Goal: Task Accomplishment & Management: Manage account settings

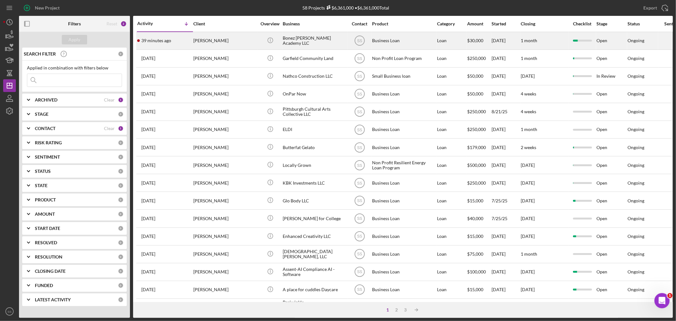
click at [255, 40] on div "[PERSON_NAME]" at bounding box center [224, 40] width 63 height 17
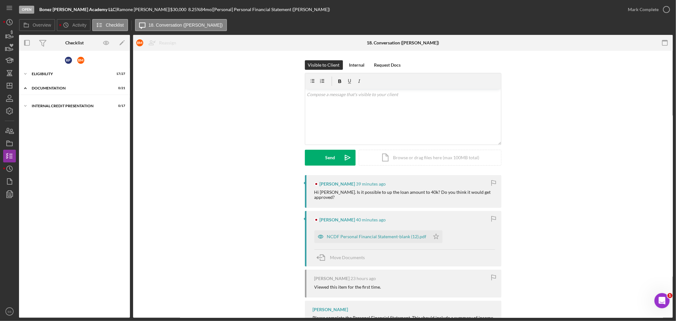
scroll to position [18, 0]
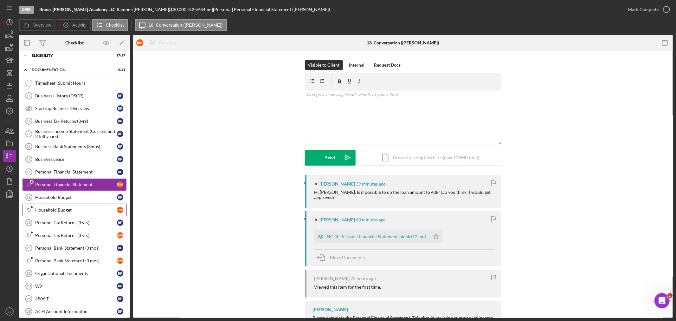
click at [56, 209] on div "Household Budget" at bounding box center [76, 209] width 82 height 5
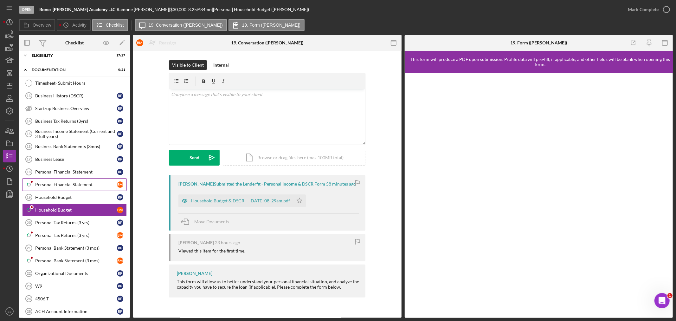
click at [67, 187] on link "Icon/Checklist Item Sub Partial Personal Financial Statement B M" at bounding box center [74, 184] width 105 height 13
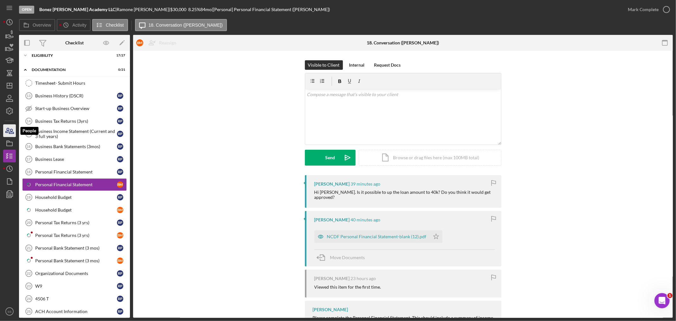
click at [7, 130] on icon "button" at bounding box center [7, 130] width 3 height 4
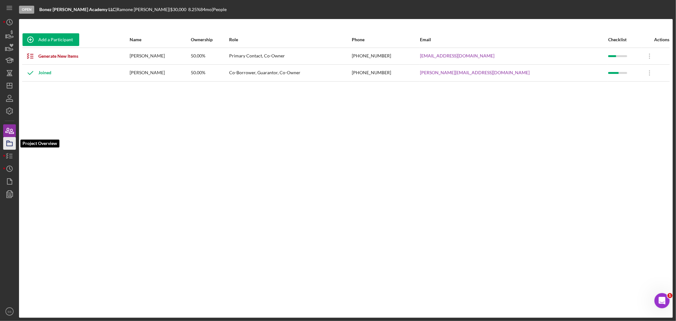
click at [10, 142] on polygon "button" at bounding box center [8, 141] width 3 height 1
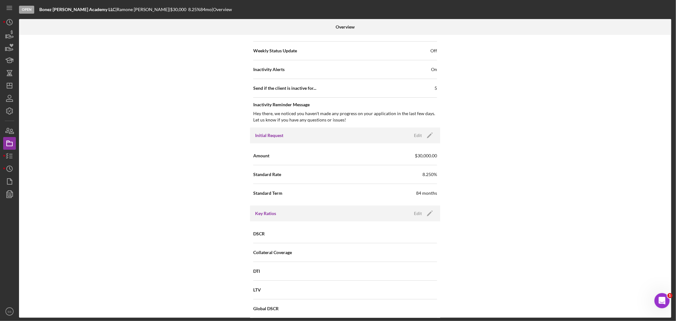
scroll to position [246, 0]
click at [431, 134] on icon "Icon/Edit" at bounding box center [430, 134] width 16 height 16
click at [353, 151] on input "$30,000" at bounding box center [391, 154] width 92 height 15
type input "$40,000"
click at [416, 134] on icon "button" at bounding box center [412, 134] width 16 height 16
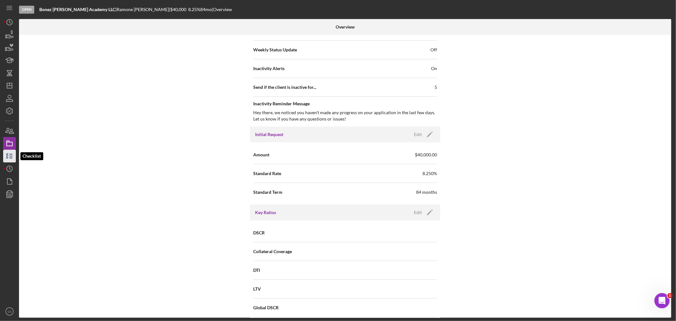
click at [11, 158] on line "button" at bounding box center [11, 158] width 3 height 0
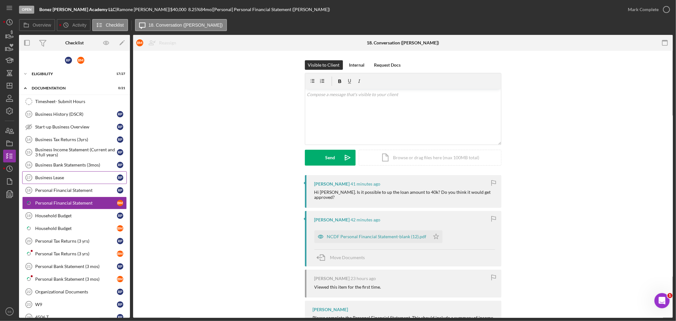
scroll to position [18, 0]
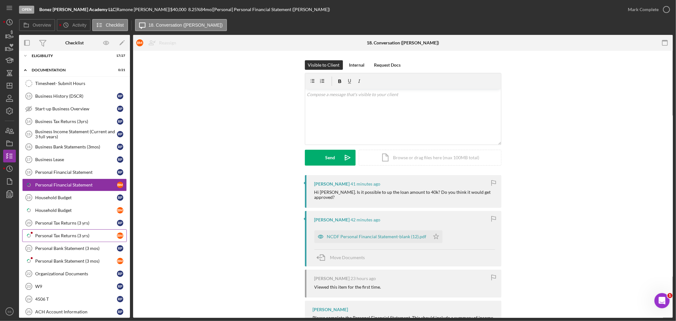
click at [60, 237] on div "Personal Tax Returns (3 yrs)" at bounding box center [76, 235] width 82 height 5
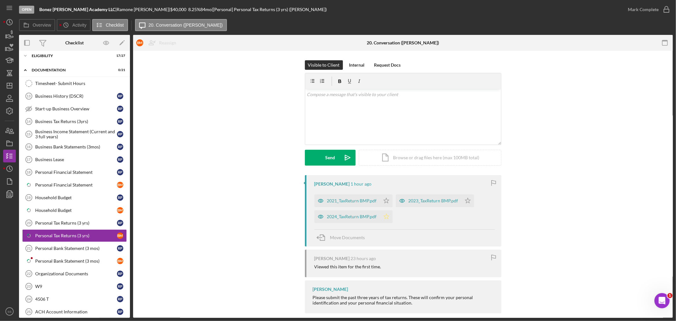
click at [385, 217] on icon "Icon/Star" at bounding box center [386, 216] width 13 height 13
click at [384, 199] on polygon "button" at bounding box center [385, 200] width 5 height 5
click at [466, 198] on icon "Icon/Star" at bounding box center [467, 200] width 13 height 13
click at [666, 8] on icon "button" at bounding box center [666, 10] width 16 height 16
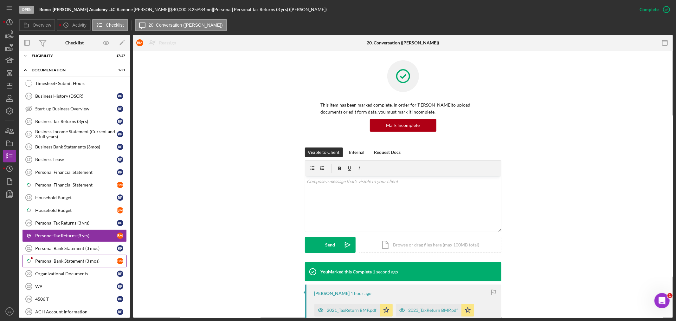
click at [50, 259] on div "Personal Bank Statement (3 mos)" at bounding box center [76, 260] width 82 height 5
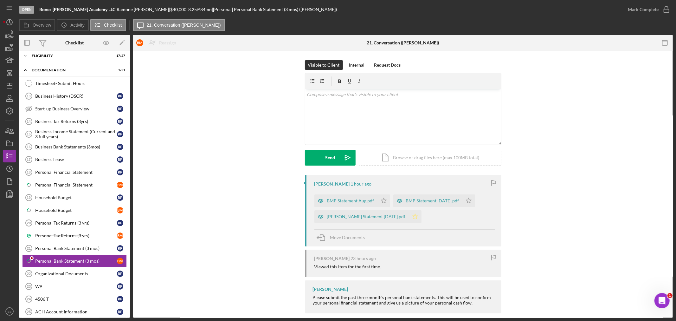
click at [421, 219] on icon "Icon/Star" at bounding box center [415, 216] width 13 height 13
click at [381, 201] on icon "Icon/Star" at bounding box center [383, 200] width 13 height 13
click at [466, 201] on icon "Icon/Star" at bounding box center [468, 200] width 13 height 13
click at [665, 9] on icon "button" at bounding box center [666, 10] width 16 height 16
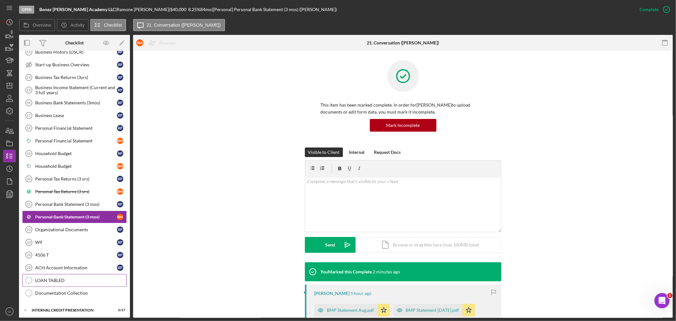
scroll to position [65, 0]
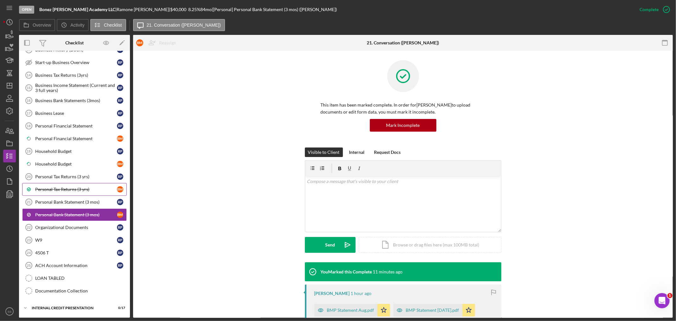
click at [55, 189] on div "Personal Tax Returns (3 yrs)" at bounding box center [76, 189] width 82 height 5
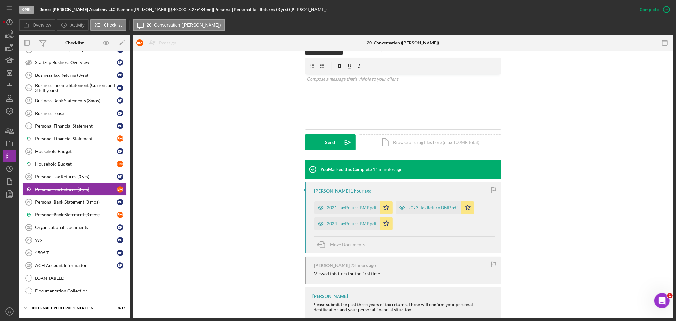
scroll to position [105, 0]
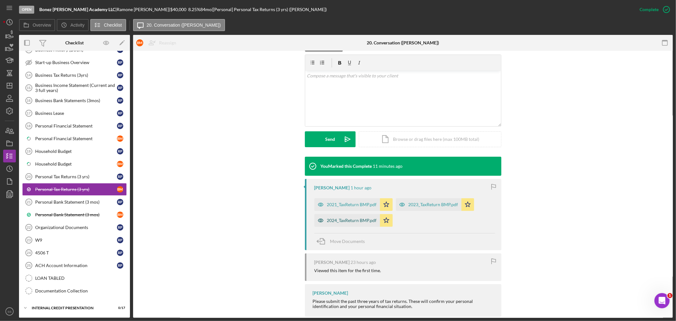
click at [356, 221] on div "2024_TaxReturn BMP.pdf" at bounding box center [352, 220] width 50 height 5
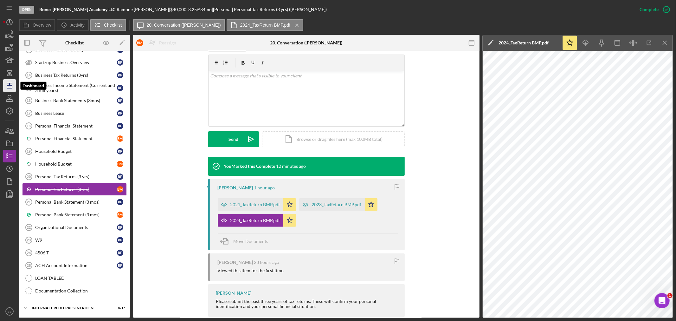
click at [10, 87] on icon "Icon/Dashboard" at bounding box center [10, 86] width 16 height 16
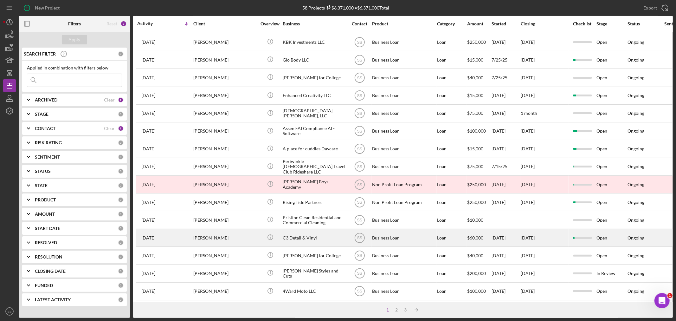
scroll to position [189, 0]
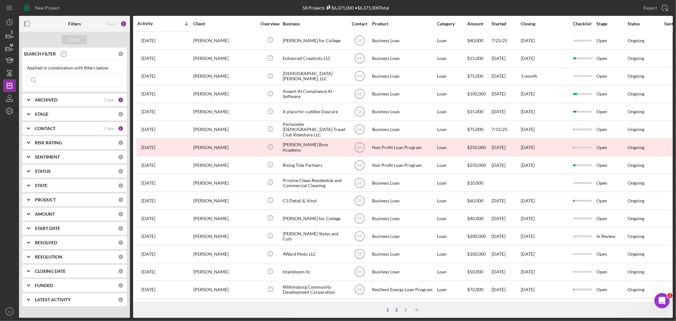
click at [394, 307] on div "2" at bounding box center [396, 309] width 9 height 5
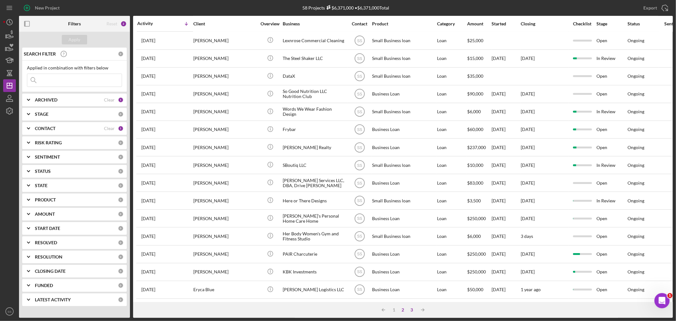
click at [411, 308] on div "3" at bounding box center [411, 309] width 9 height 5
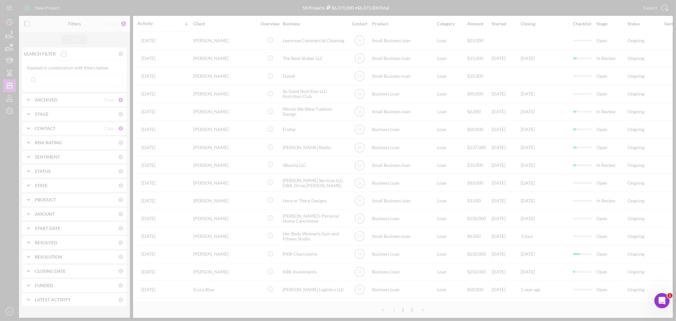
scroll to position [0, 0]
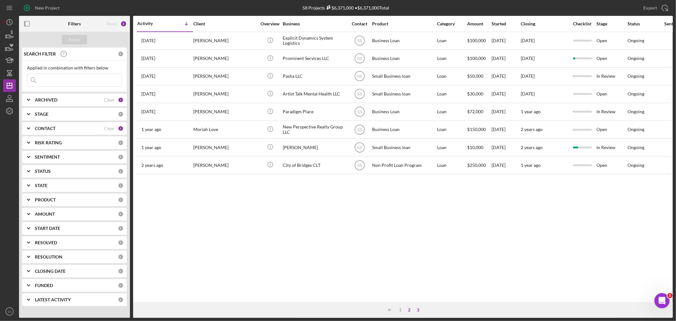
click at [409, 310] on div "2" at bounding box center [409, 309] width 9 height 5
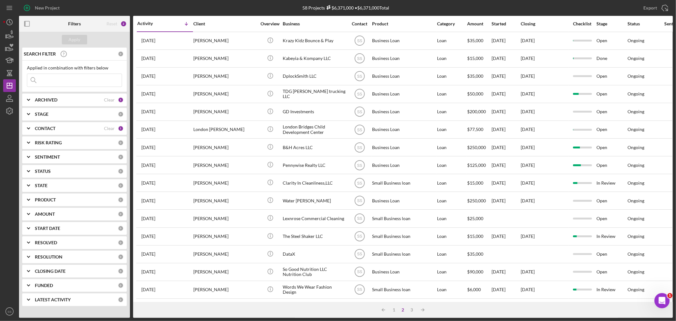
scroll to position [189, 0]
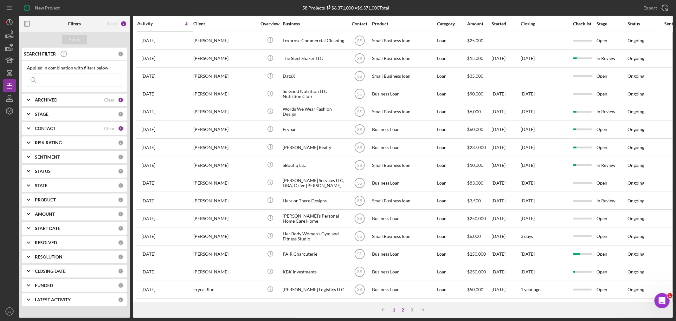
click at [393, 308] on div "1" at bounding box center [394, 309] width 9 height 5
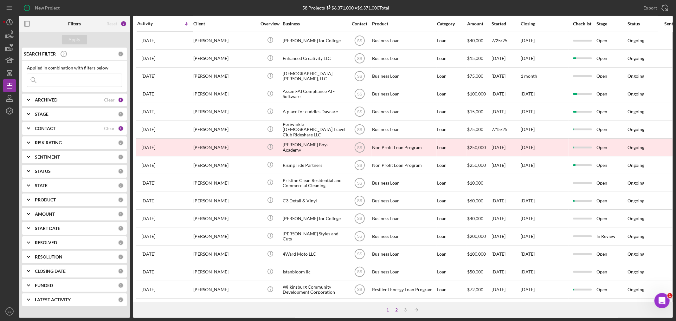
click at [398, 308] on div "2" at bounding box center [396, 309] width 9 height 5
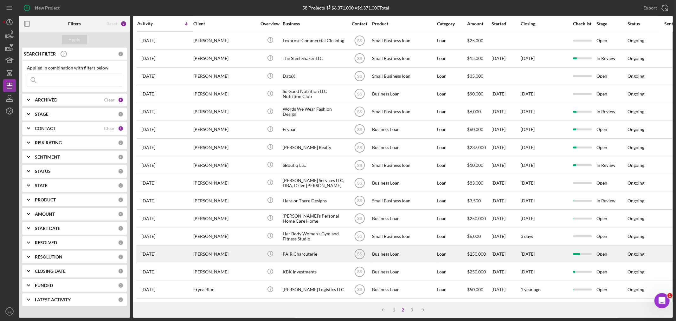
click at [241, 246] on div "Shaquala Swinton" at bounding box center [224, 254] width 63 height 17
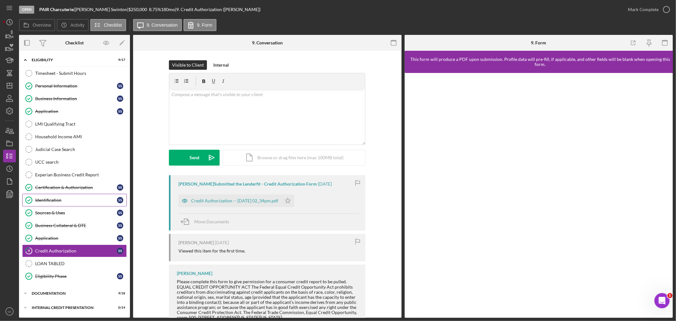
scroll to position [1, 0]
click at [47, 287] on div "Icon/Expander documentation 9 / 18" at bounding box center [74, 293] width 111 height 13
click at [44, 59] on div "Eligibility" at bounding box center [77, 59] width 90 height 4
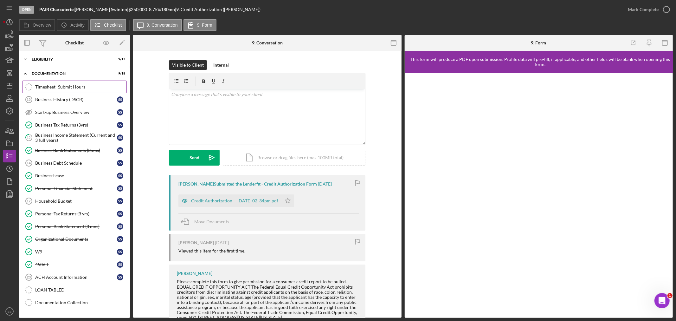
click at [54, 85] on div "Timesheet- Submit Hours" at bounding box center [80, 86] width 91 height 5
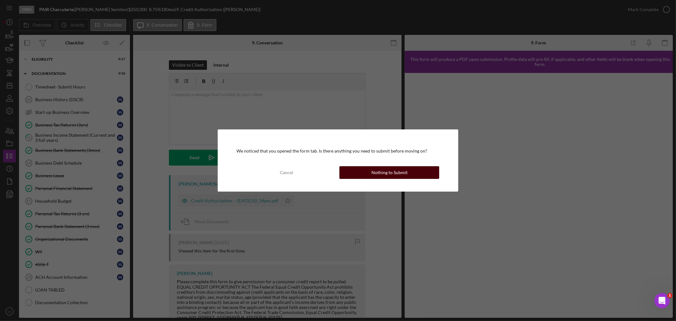
click at [380, 172] on div "Nothing to Submit" at bounding box center [389, 172] width 36 height 13
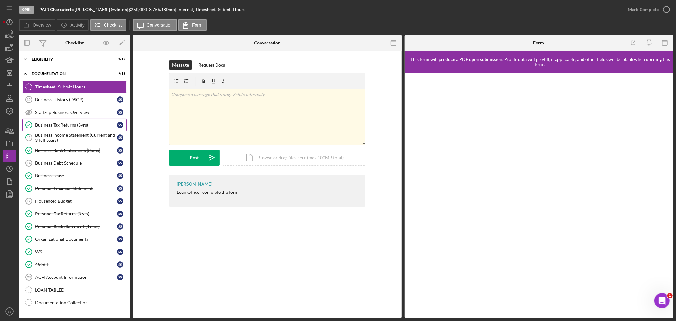
click at [52, 122] on div "Business Tax Returns (3yrs)" at bounding box center [76, 124] width 82 height 5
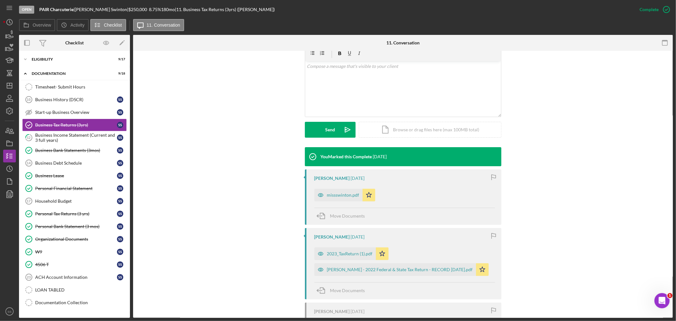
scroll to position [141, 0]
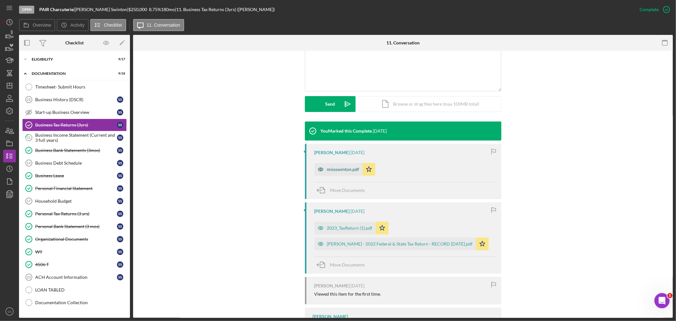
click at [338, 173] on div "missswinton.pdf" at bounding box center [338, 169] width 48 height 13
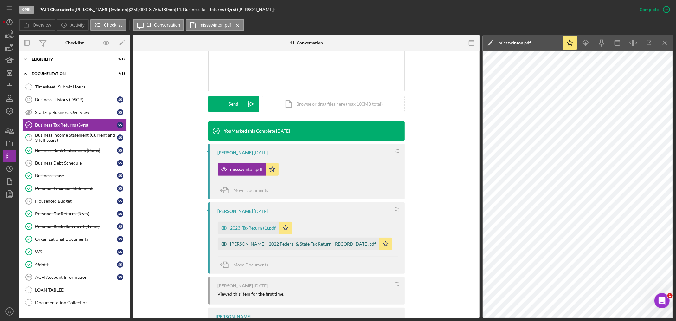
click at [290, 242] on div "Shaquala Swinton - 2022 Federal & State Tax Return - RECORD 2-18-2023.pdf" at bounding box center [303, 243] width 146 height 5
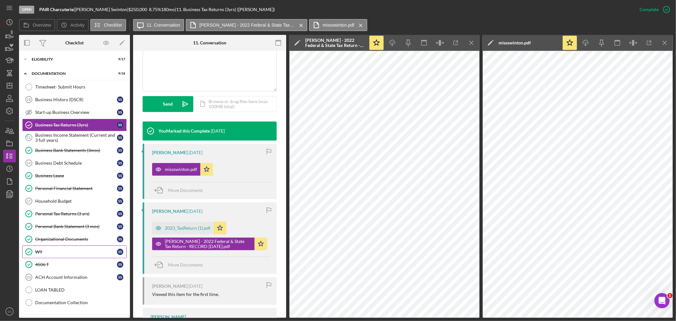
scroll to position [13, 0]
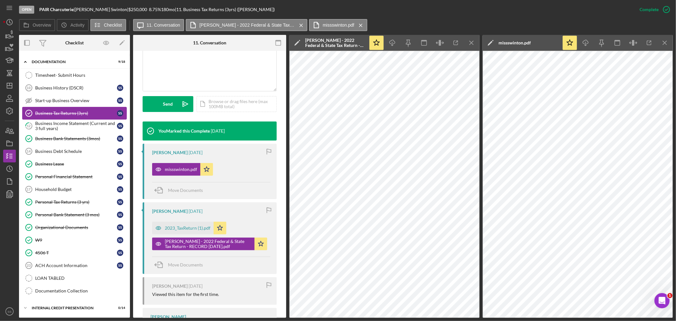
click at [55, 112] on div "Business Tax Returns (3yrs)" at bounding box center [76, 113] width 82 height 5
